Goal: Task Accomplishment & Management: Manage account settings

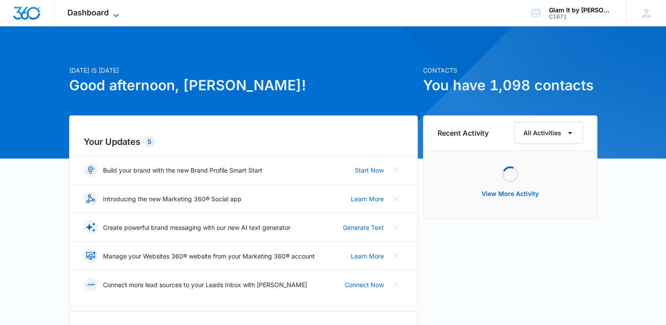
click at [113, 12] on icon at bounding box center [116, 15] width 11 height 11
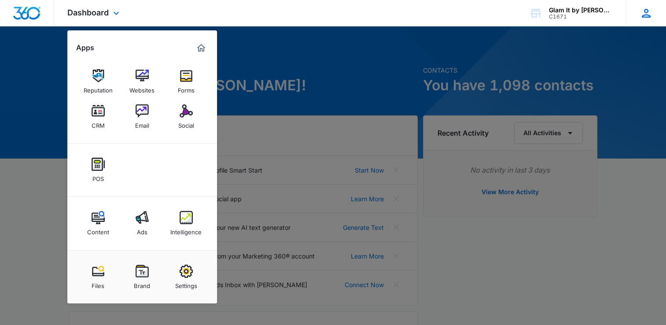
click at [646, 17] on icon at bounding box center [646, 13] width 9 height 9
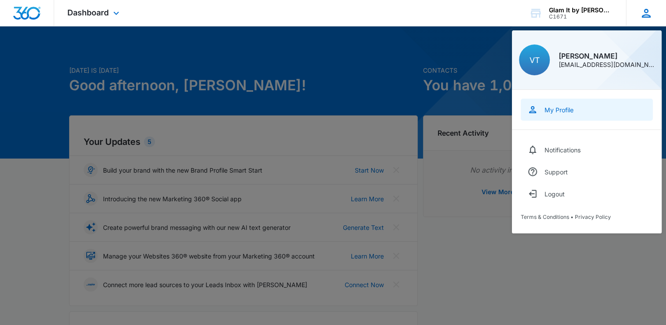
click at [566, 110] on div "My Profile" at bounding box center [559, 109] width 29 height 7
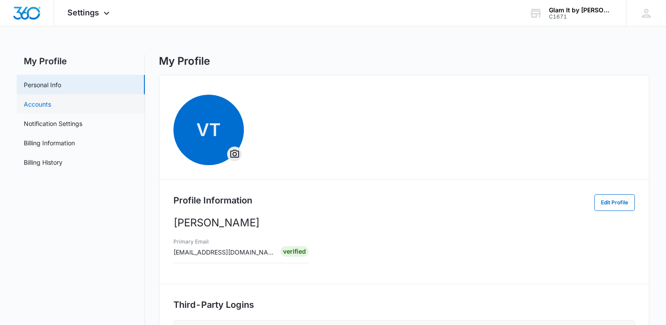
click at [51, 104] on link "Accounts" at bounding box center [37, 104] width 27 height 9
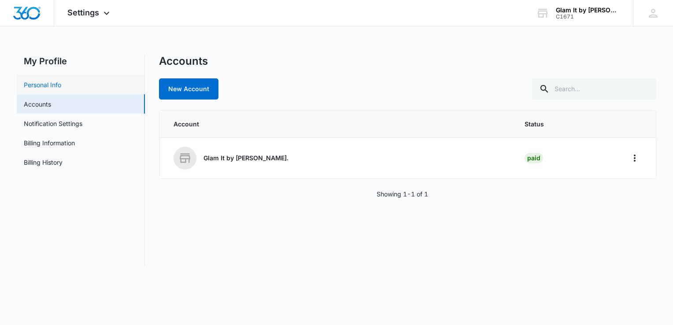
click at [55, 86] on link "Personal Info" at bounding box center [42, 84] width 37 height 9
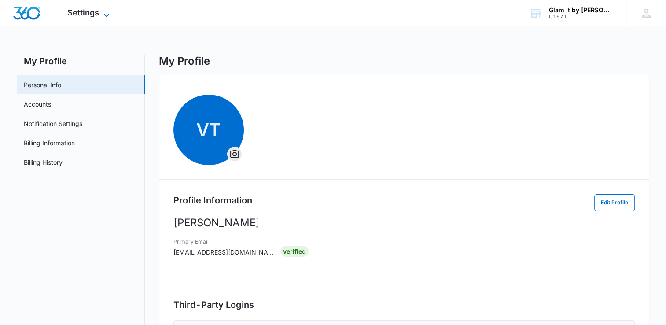
click at [101, 15] on icon at bounding box center [106, 15] width 11 height 11
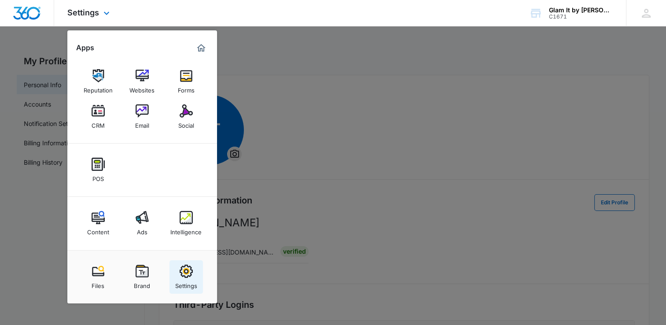
click at [190, 286] on div "Settings" at bounding box center [186, 283] width 22 height 11
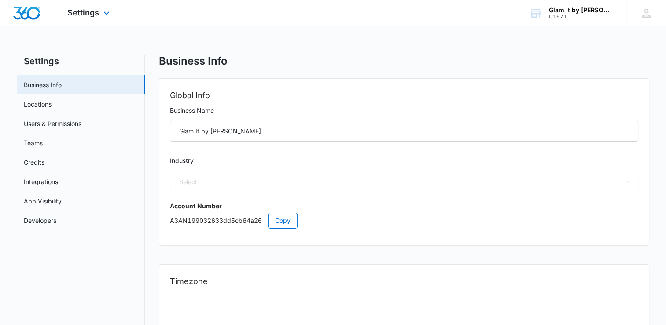
select select "CA"
select select "America/[GEOGRAPHIC_DATA]"
select select "23"
click at [75, 122] on link "Users & Permissions" at bounding box center [53, 123] width 58 height 9
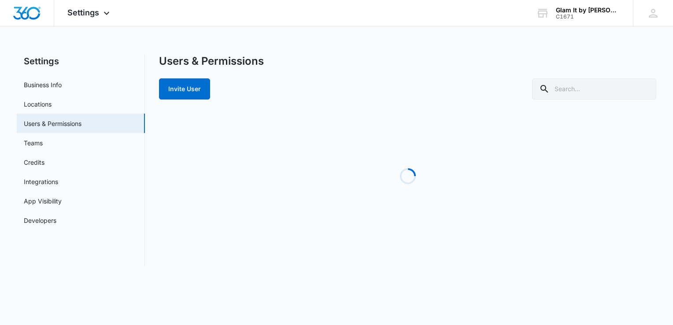
click at [75, 122] on link "Users & Permissions" at bounding box center [53, 123] width 58 height 9
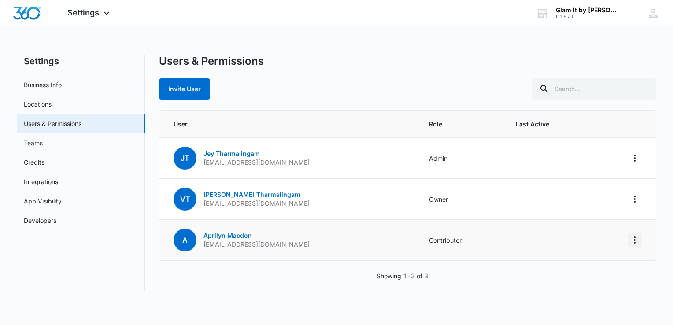
click at [637, 239] on icon "Actions" at bounding box center [634, 240] width 11 height 11
click at [583, 279] on div "Remove User" at bounding box center [590, 277] width 59 height 6
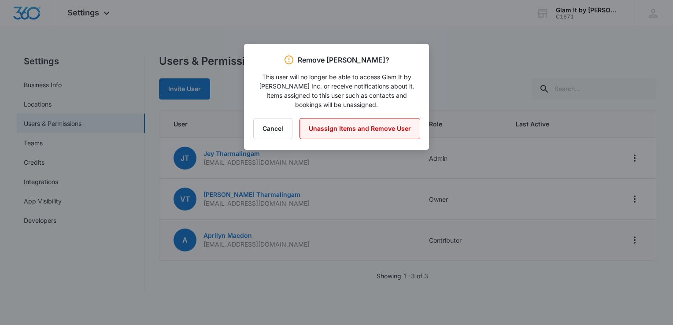
click at [391, 128] on button "Unassign Items and Remove User" at bounding box center [359, 128] width 121 height 21
